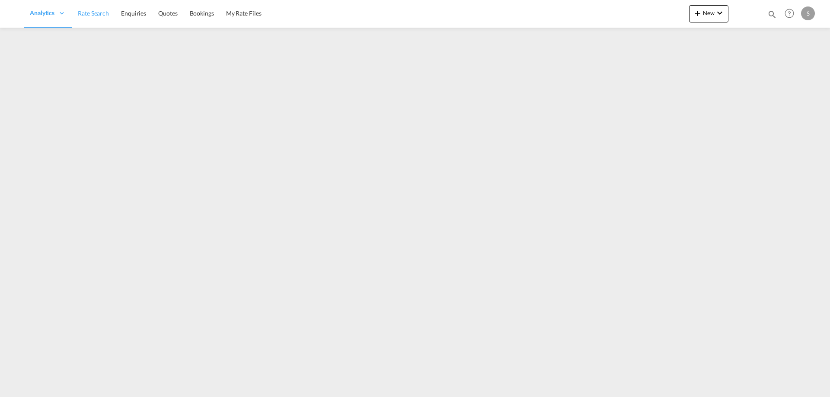
click at [99, 13] on span "Rate Search" at bounding box center [93, 13] width 31 height 7
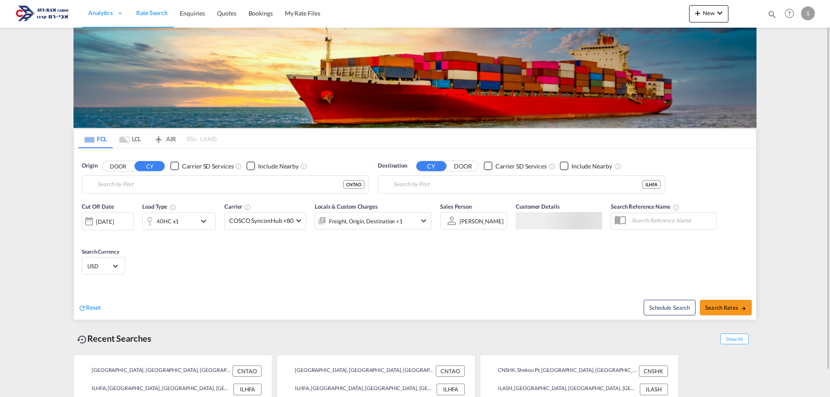
type input "[GEOGRAPHIC_DATA], [GEOGRAPHIC_DATA]"
click at [133, 141] on md-tab-item "LCL" at bounding box center [130, 138] width 35 height 19
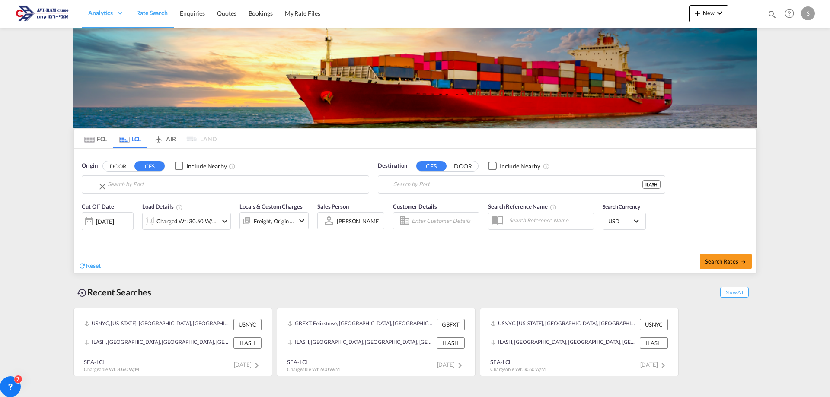
type input "[US_STATE], [GEOGRAPHIC_DATA], USNYC"
type input "Ashdod, ILASH"
click at [142, 185] on input "[US_STATE], [GEOGRAPHIC_DATA], USNYC" at bounding box center [230, 184] width 267 height 13
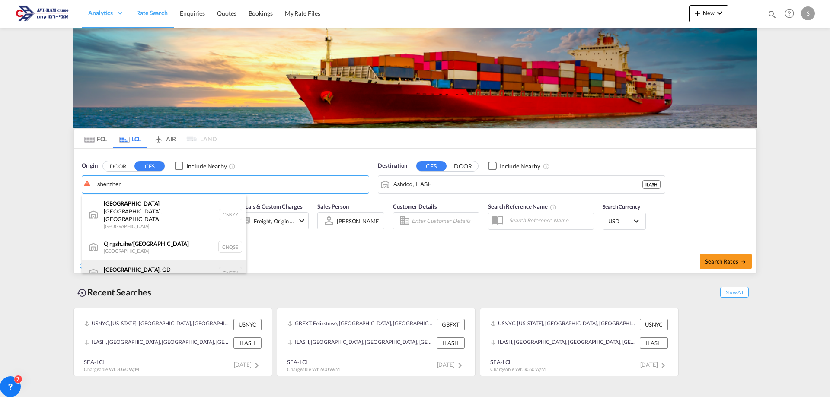
click at [138, 260] on div "[GEOGRAPHIC_DATA] , GD [GEOGRAPHIC_DATA] CNSZX" at bounding box center [164, 273] width 164 height 26
type input "[GEOGRAPHIC_DATA], GD, CNSZX"
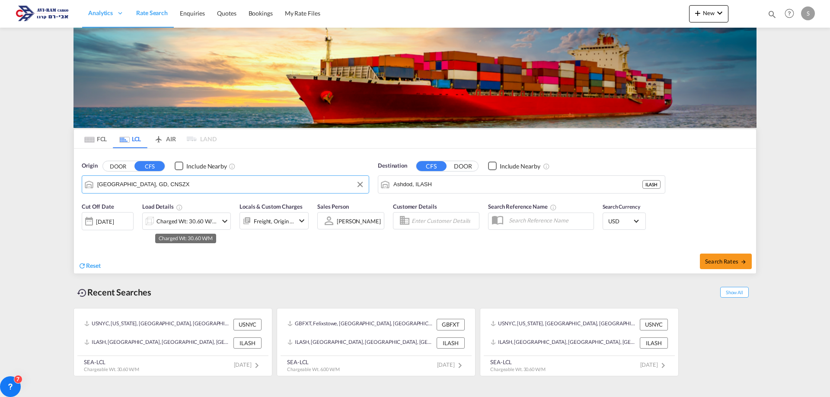
click at [194, 224] on div "Charged Wt: 30.60 W/M" at bounding box center [187, 221] width 61 height 12
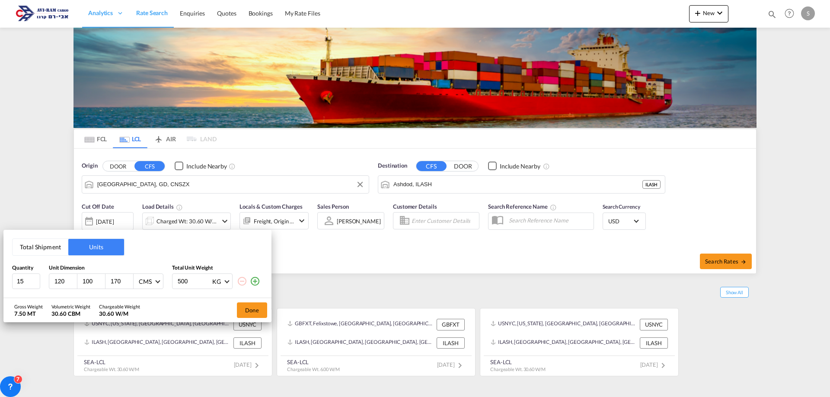
click at [56, 246] on button "Total Shipment" at bounding box center [41, 247] width 56 height 16
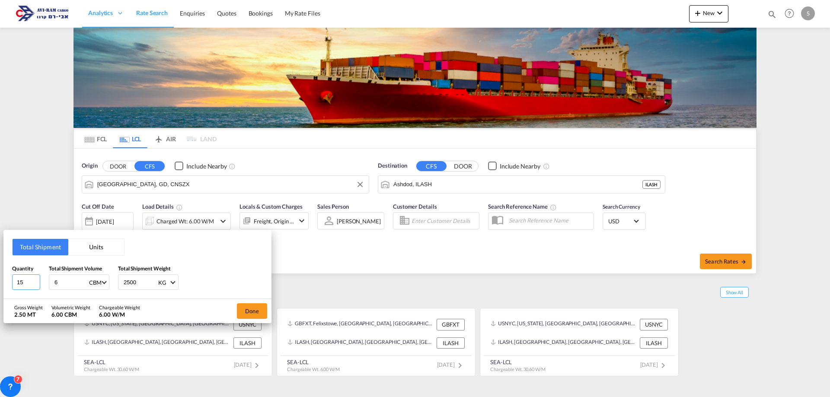
drag, startPoint x: 24, startPoint y: 286, endPoint x: -6, endPoint y: 280, distance: 30.8
click at [0, 280] on html "Analytics Dashboard Rate Search Enquiries Quotes Bookings" at bounding box center [415, 198] width 830 height 397
type input "25"
type input "1.8"
type input "375"
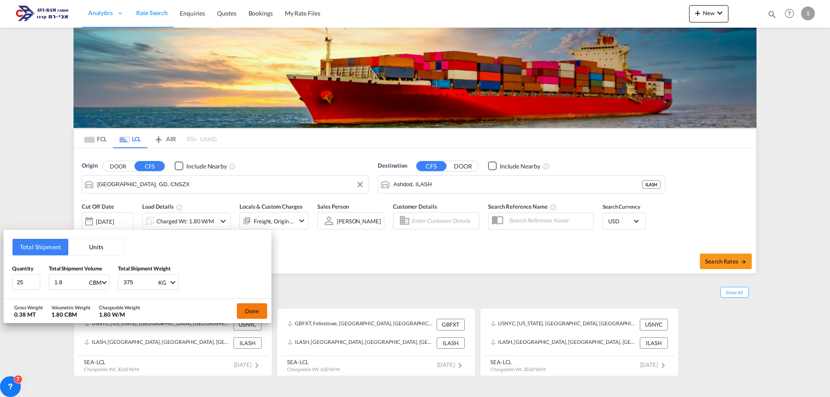
click at [248, 312] on button "Done" at bounding box center [252, 312] width 30 height 16
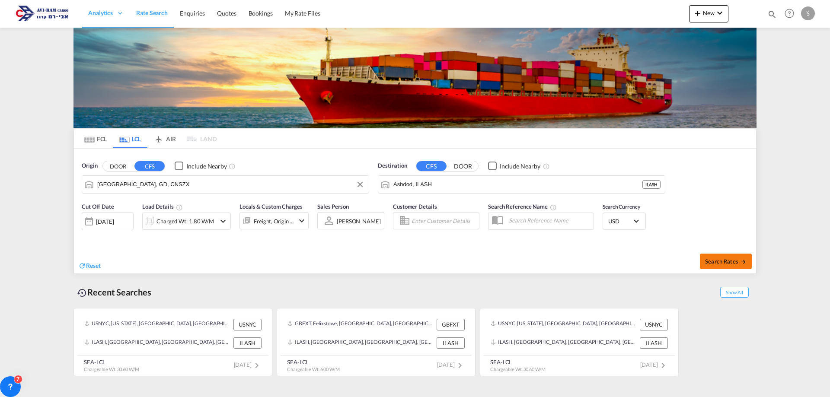
click at [720, 262] on span "Search Rates" at bounding box center [726, 261] width 42 height 7
type input "CNSZX to ILASH / [DATE]"
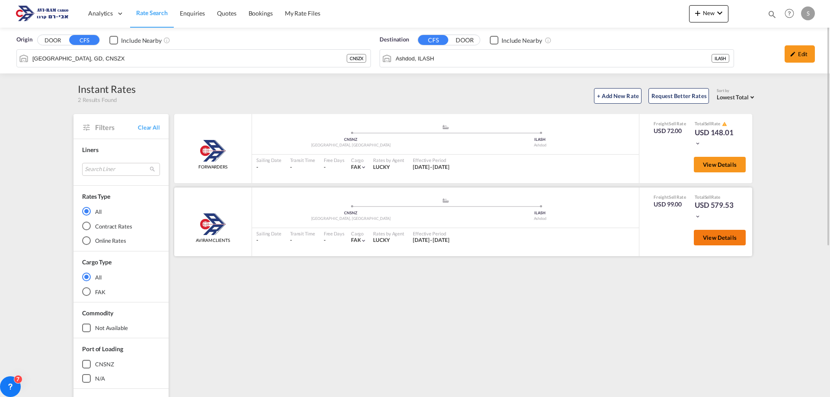
click at [715, 239] on span "View Details" at bounding box center [720, 237] width 34 height 7
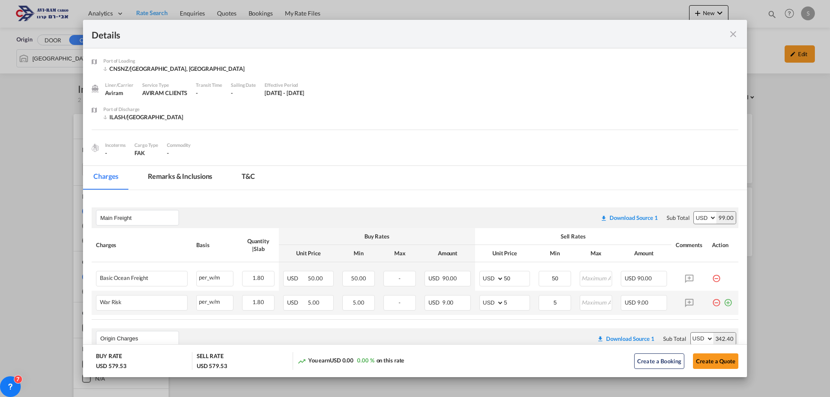
scroll to position [216, 0]
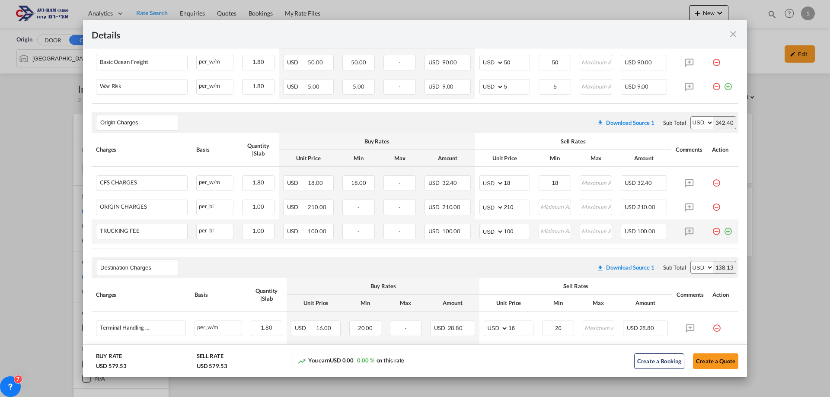
click at [712, 230] on md-icon "icon-minus-circle-outline red-400-fg pt-7" at bounding box center [716, 228] width 9 height 9
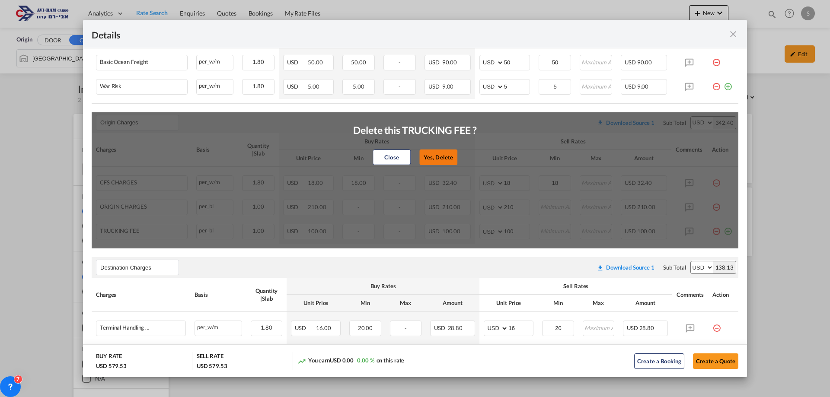
click at [445, 163] on button "Yes, Delete" at bounding box center [439, 158] width 38 height 16
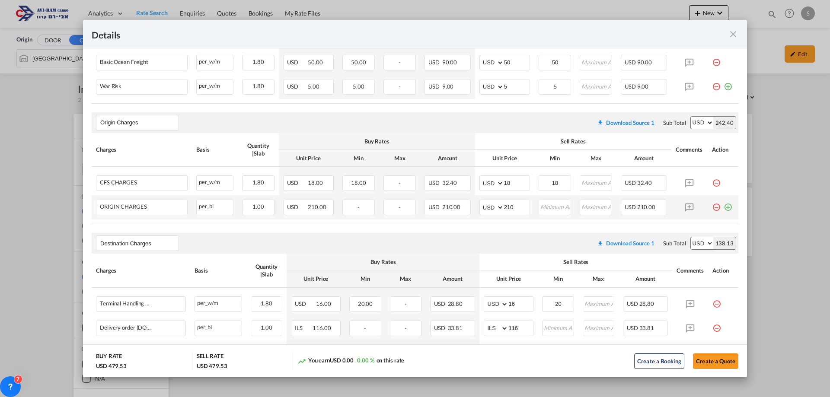
click at [712, 208] on md-icon "icon-minus-circle-outline red-400-fg pt-7" at bounding box center [716, 204] width 9 height 9
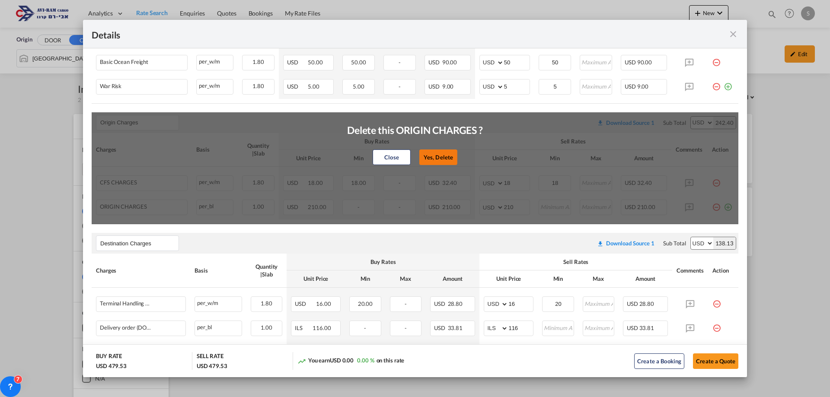
click at [436, 152] on button "Yes, Delete" at bounding box center [439, 158] width 38 height 16
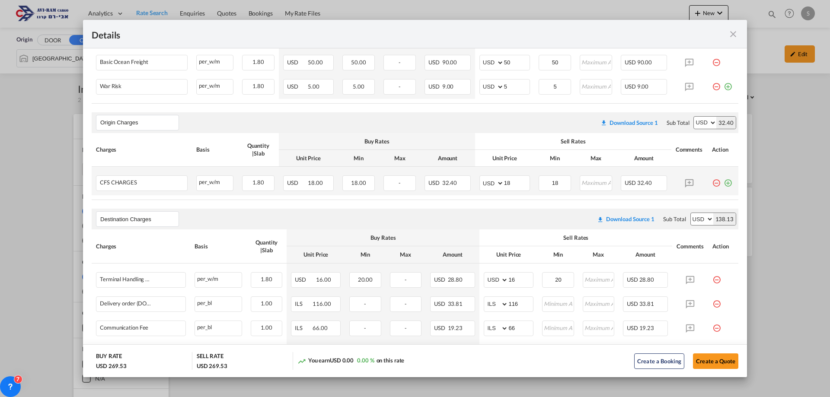
click at [721, 183] on div "Port of Loading ..." at bounding box center [727, 180] width 12 height 9
click at [712, 181] on md-icon "icon-minus-circle-outline red-400-fg pt-7" at bounding box center [716, 180] width 9 height 9
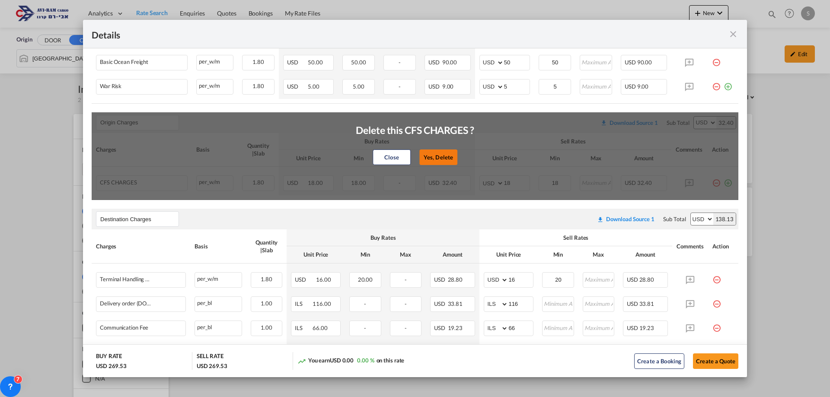
click at [441, 156] on button "Yes, Delete" at bounding box center [439, 158] width 38 height 16
type input "Destination Charges"
type input "16"
type input "20"
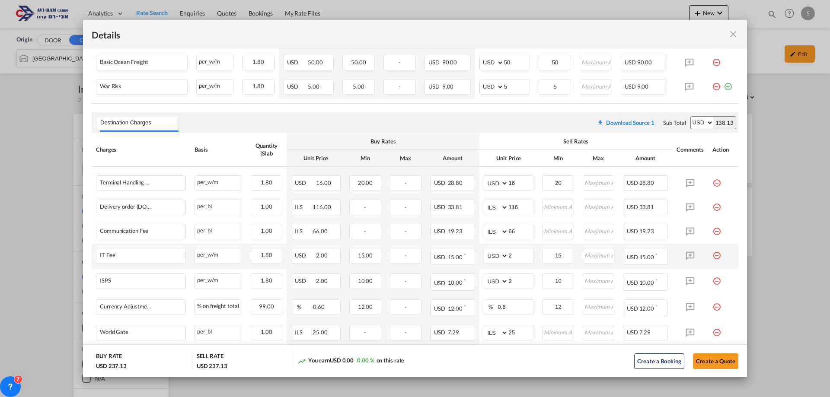
scroll to position [298, 0]
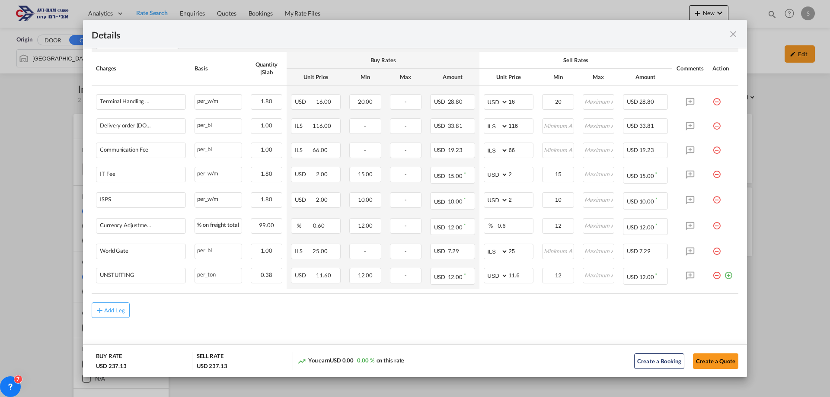
click at [713, 251] on md-icon "icon-minus-circle-outline red-400-fg pt-7" at bounding box center [717, 248] width 9 height 9
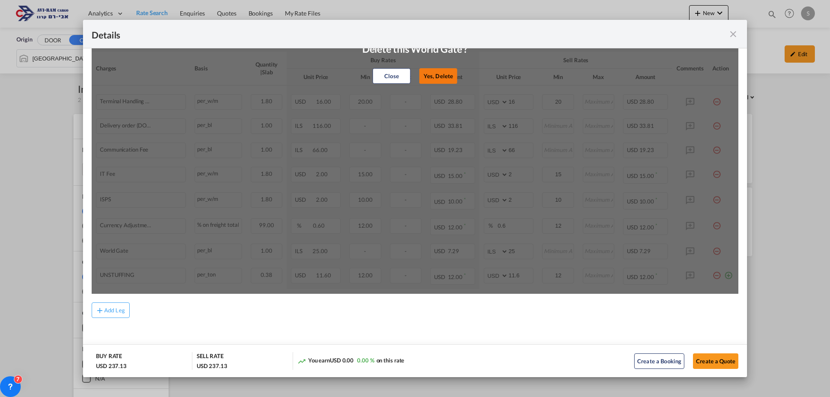
click at [436, 77] on button "Yes, Delete" at bounding box center [439, 76] width 38 height 16
select select "string:USD"
type input "11.6"
type input "12"
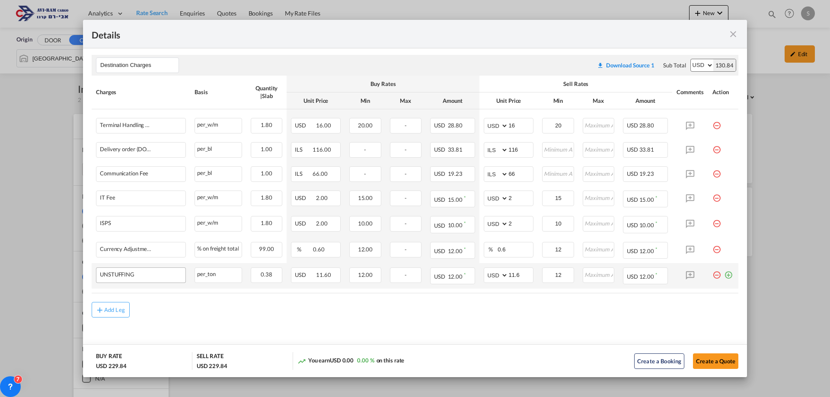
scroll to position [273, 0]
click at [115, 314] on button "Add Leg" at bounding box center [111, 311] width 38 height 16
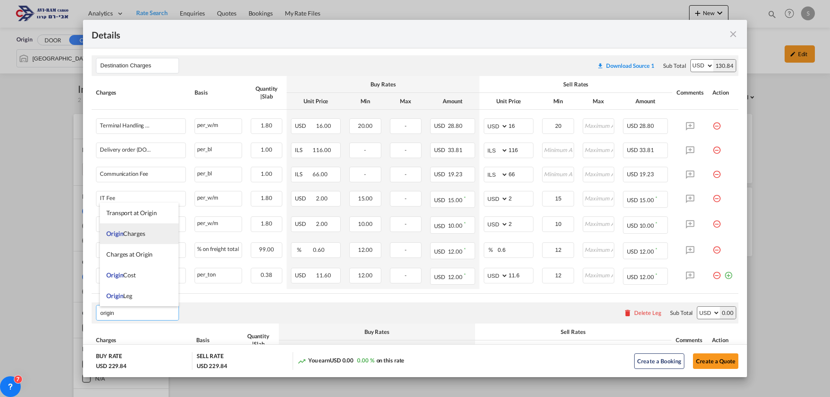
click at [120, 230] on span "Origin" at bounding box center [114, 233] width 17 height 7
type input "Origin Charges"
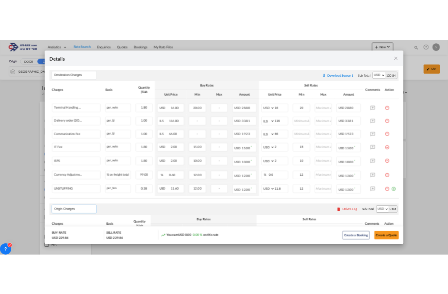
scroll to position [370, 0]
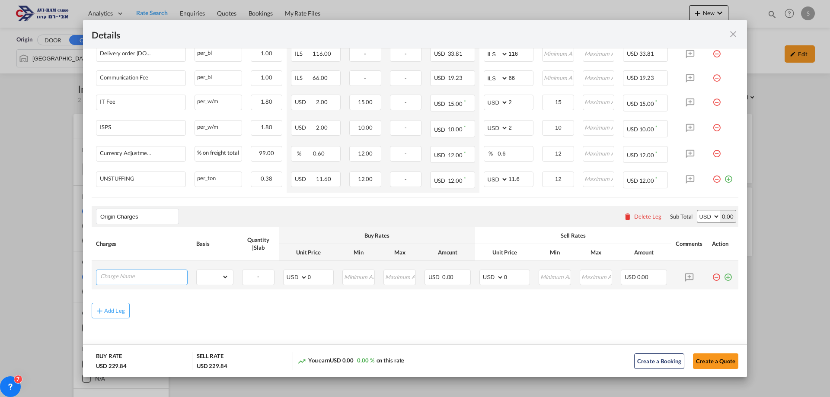
click at [134, 278] on input "Charge Name" at bounding box center [143, 276] width 87 height 13
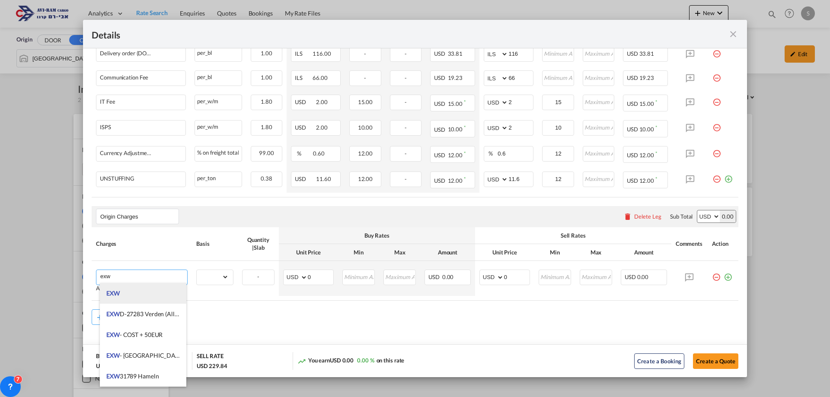
click at [134, 296] on li "EXW" at bounding box center [143, 293] width 87 height 21
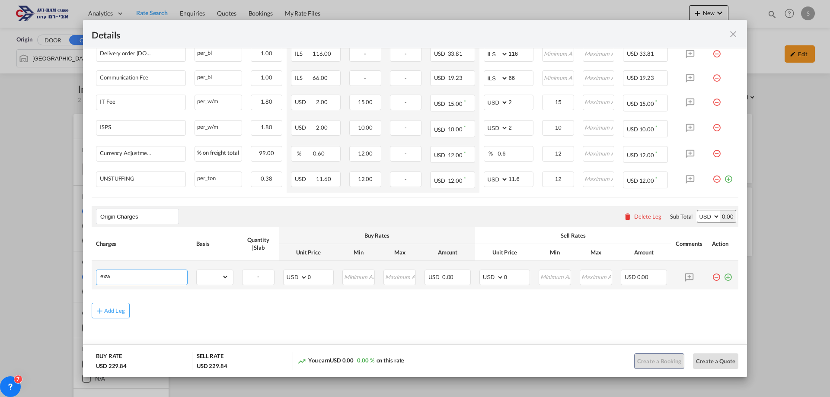
type input "EXW"
click at [213, 276] on select "gross_weight volumetric_weight per_shipment per_bl per_km per_hawb per_kg flat …" at bounding box center [213, 277] width 32 height 14
select select "per_shipment"
click at [197, 270] on select "gross_weight volumetric_weight per_shipment per_bl per_km per_hawb per_kg flat …" at bounding box center [213, 277] width 32 height 14
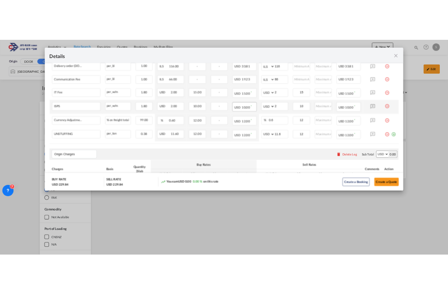
scroll to position [372, 0]
